Goal: Information Seeking & Learning: Check status

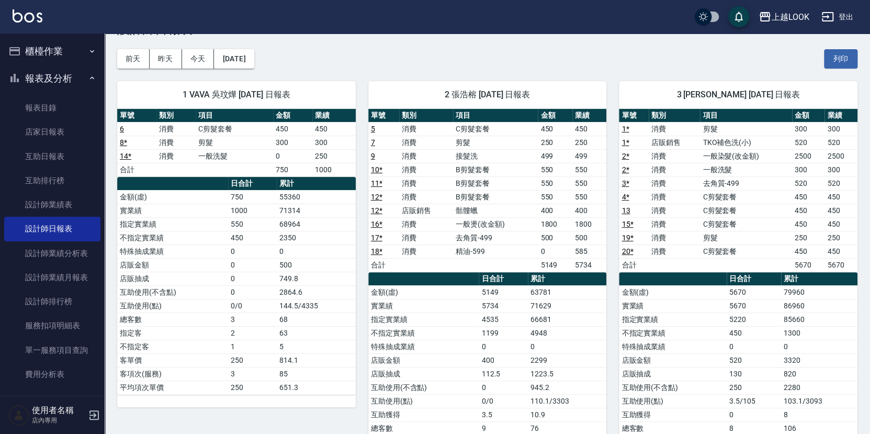
scroll to position [36, 0]
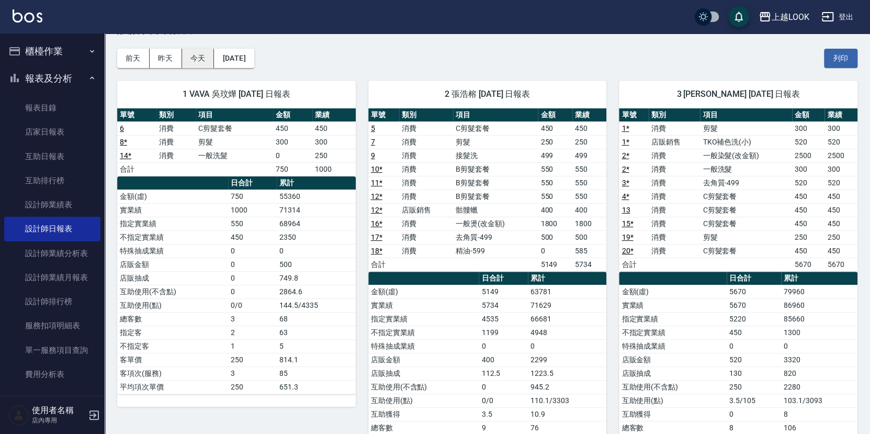
click at [202, 64] on button "今天" at bounding box center [198, 58] width 32 height 19
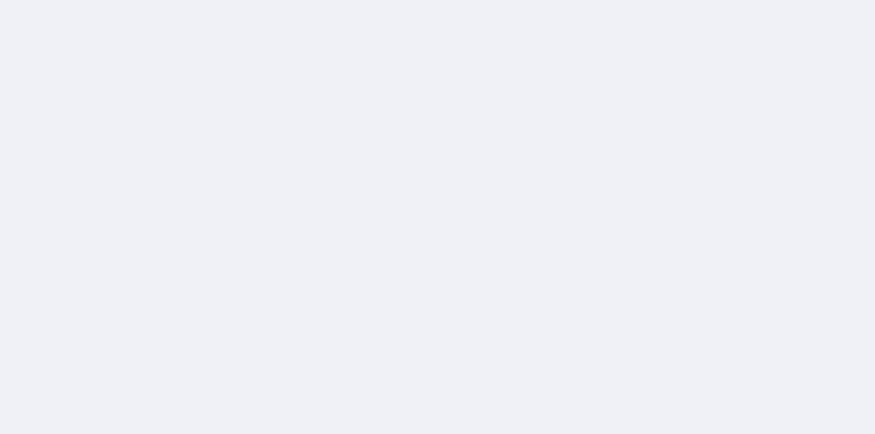
click at [161, 0] on html at bounding box center [437, 0] width 875 height 0
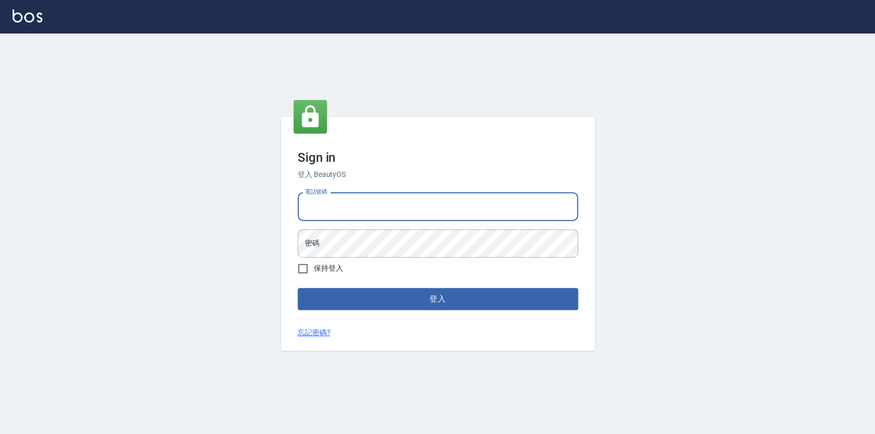
type input "0423178168"
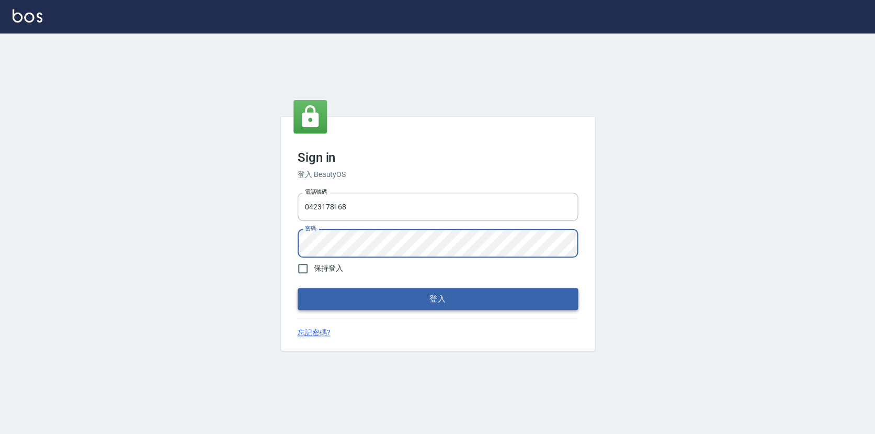
click at [370, 292] on button "登入" at bounding box center [438, 299] width 280 height 22
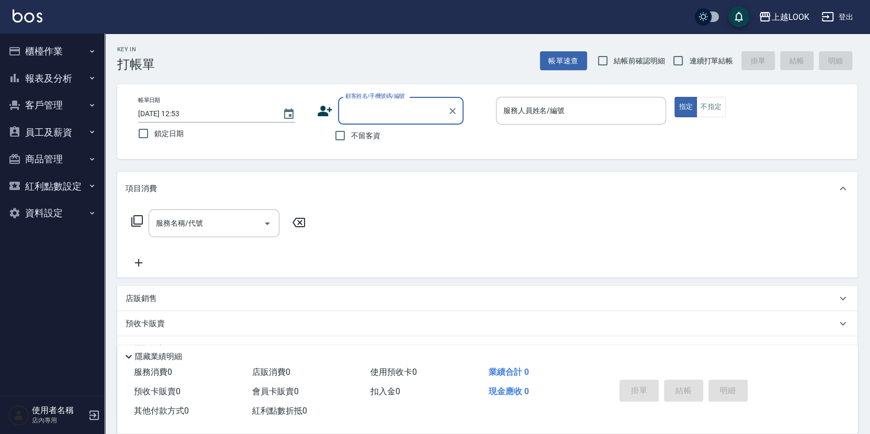
click at [55, 86] on button "報表及分析" at bounding box center [52, 78] width 96 height 27
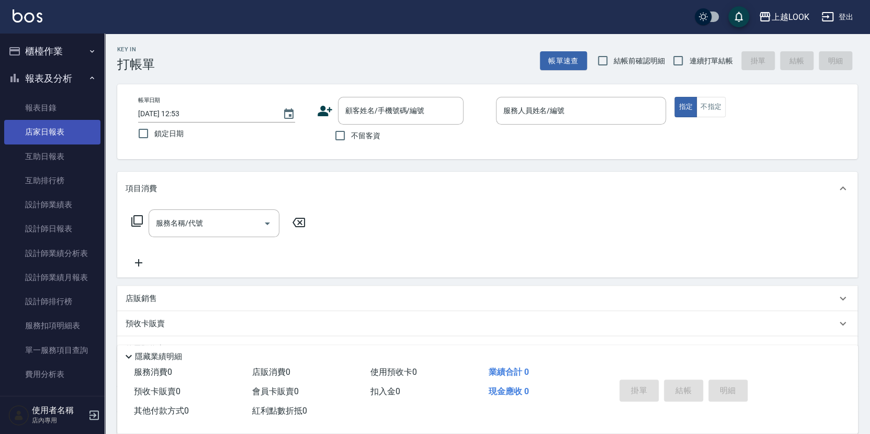
click at [67, 131] on link "店家日報表" at bounding box center [52, 132] width 96 height 24
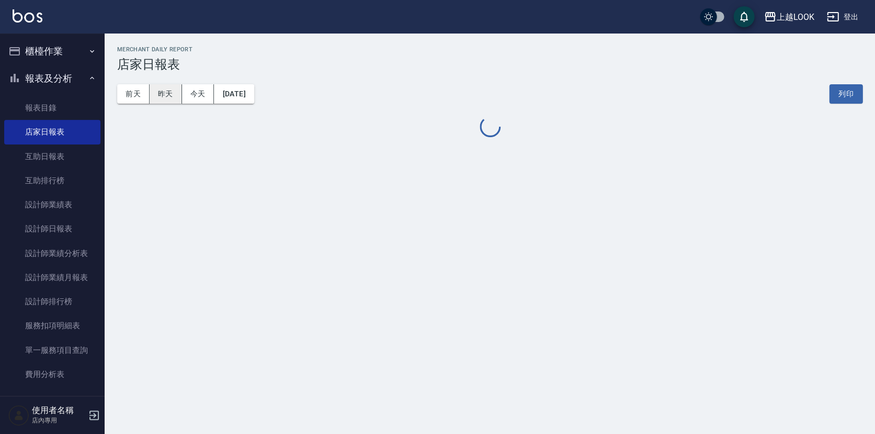
click at [169, 92] on button "昨天" at bounding box center [166, 93] width 32 height 19
